Goal: Entertainment & Leisure: Consume media (video, audio)

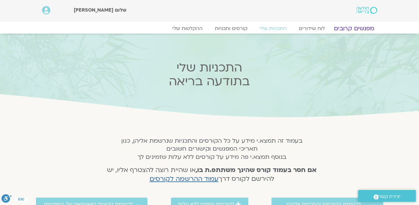
click at [358, 27] on link "מפגשים קרובים" at bounding box center [354, 28] width 55 height 7
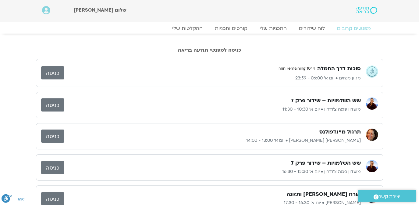
click at [52, 73] on link "כניסה" at bounding box center [52, 72] width 23 height 13
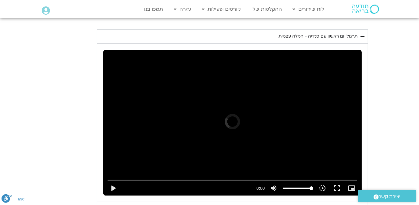
scroll to position [1380, 0]
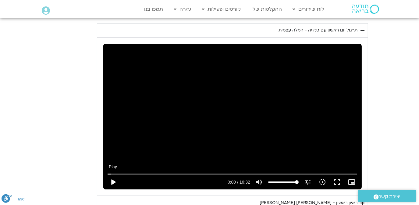
click at [112, 174] on button "play_arrow" at bounding box center [113, 181] width 15 height 15
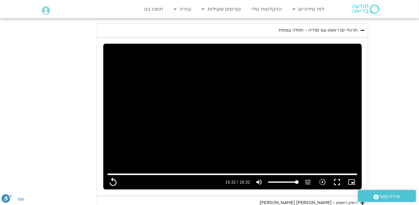
type input "992.52"
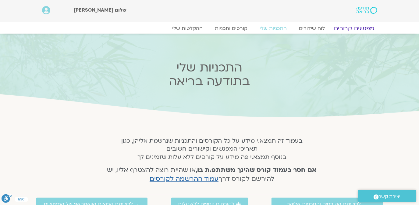
click at [359, 28] on link "מפגשים קרובים" at bounding box center [354, 28] width 55 height 7
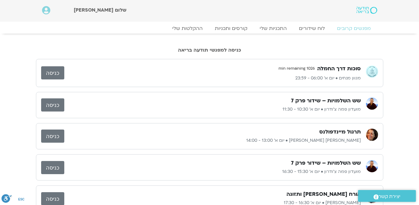
click at [50, 72] on link "כניסה" at bounding box center [52, 72] width 23 height 13
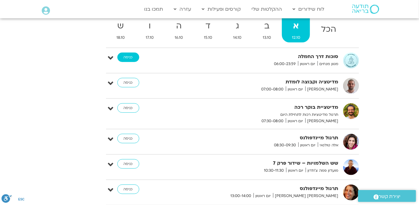
scroll to position [1777, 0]
